Goal: Information Seeking & Learning: Learn about a topic

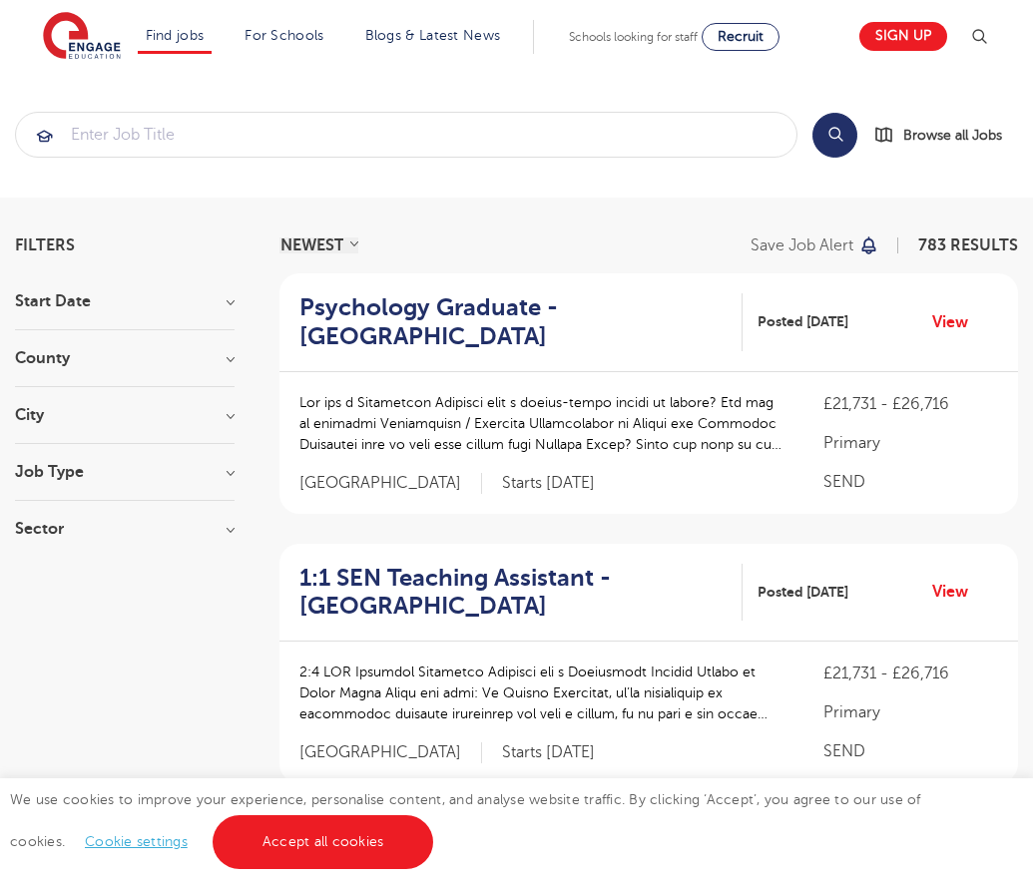
scroll to position [2051, 0]
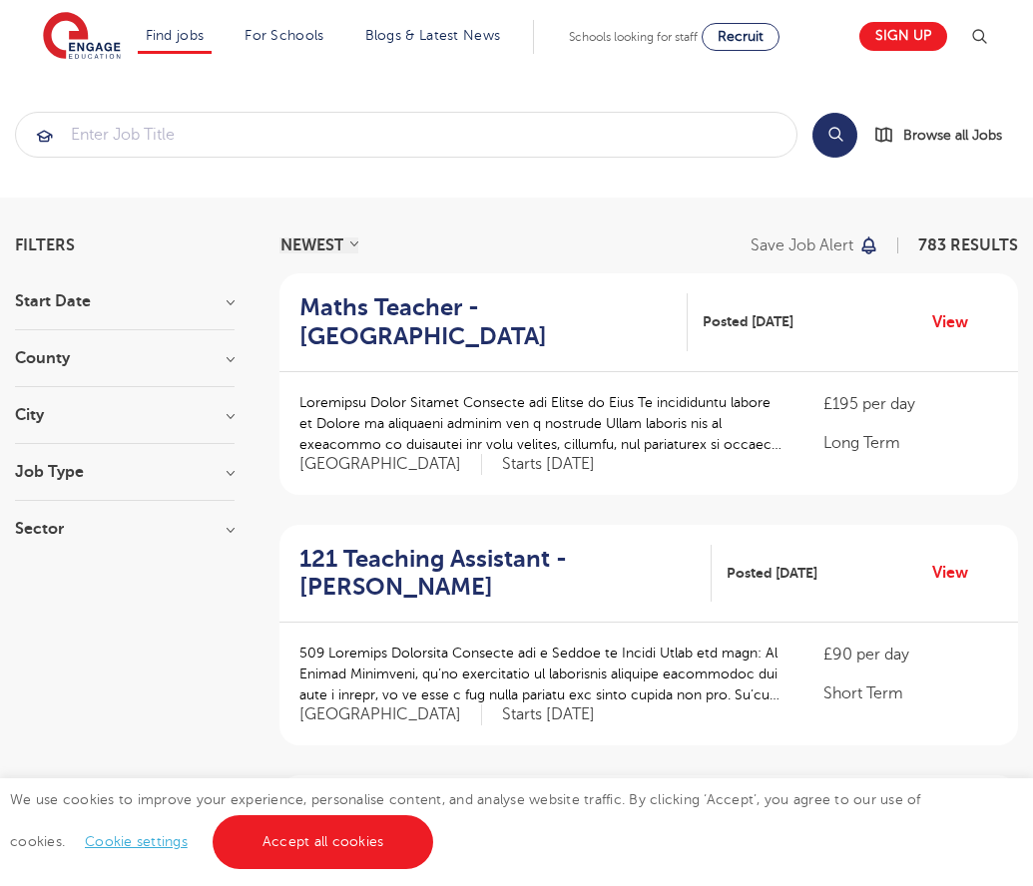
scroll to position [1956, 0]
